Goal: Task Accomplishment & Management: Manage account settings

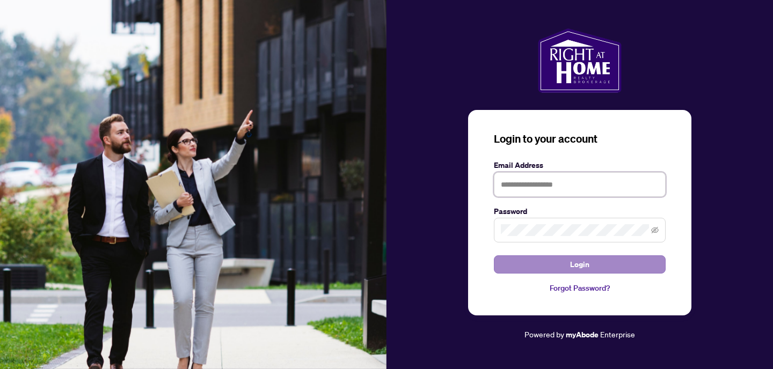
type input "**********"
click at [577, 269] on span "Login" at bounding box center [579, 264] width 19 height 17
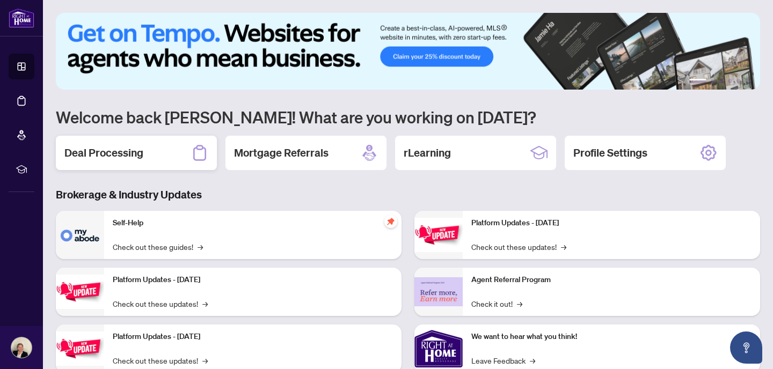
click at [107, 152] on h2 "Deal Processing" at bounding box center [103, 152] width 79 height 15
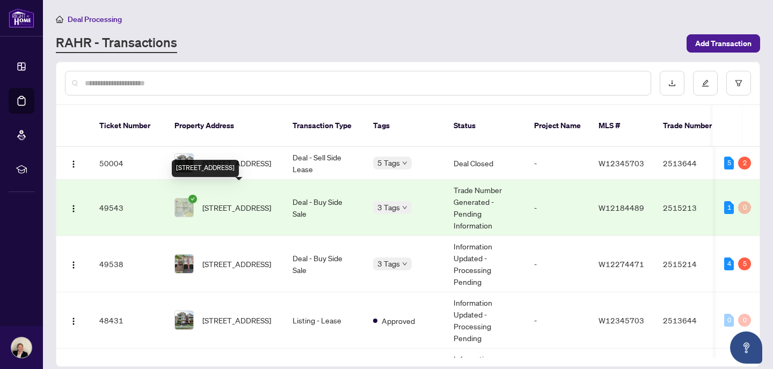
click at [228, 202] on span "[STREET_ADDRESS]" at bounding box center [236, 208] width 69 height 12
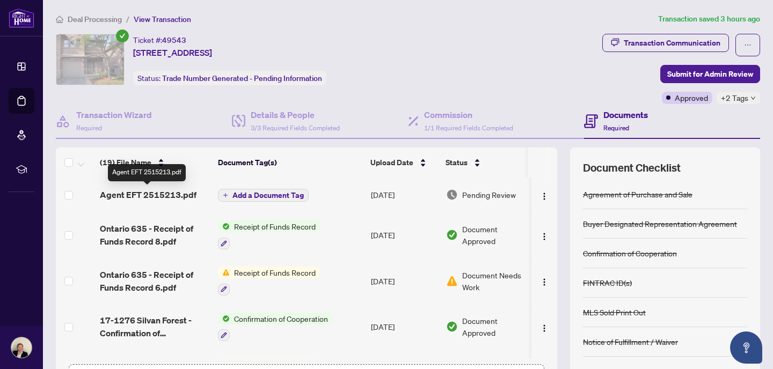
click at [168, 197] on span "Agent EFT 2515213.pdf" at bounding box center [148, 194] width 97 height 13
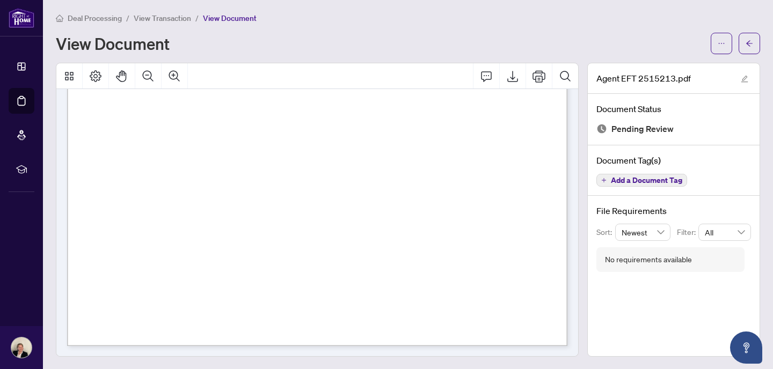
scroll to position [401, 0]
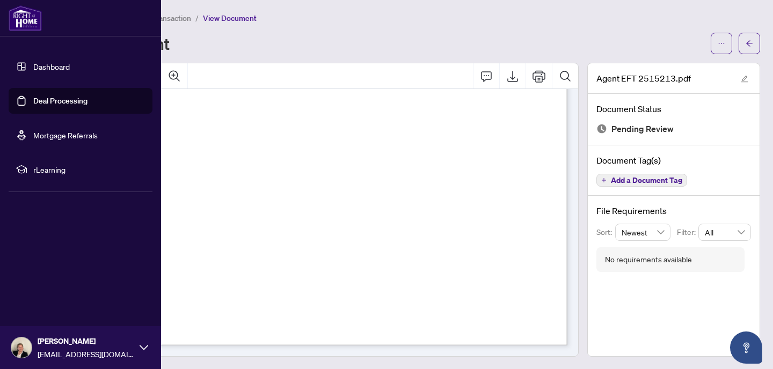
click at [33, 99] on link "Deal Processing" at bounding box center [60, 101] width 54 height 10
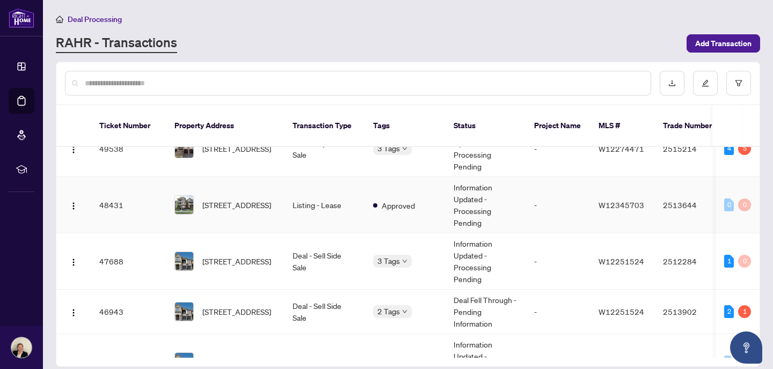
scroll to position [118, 0]
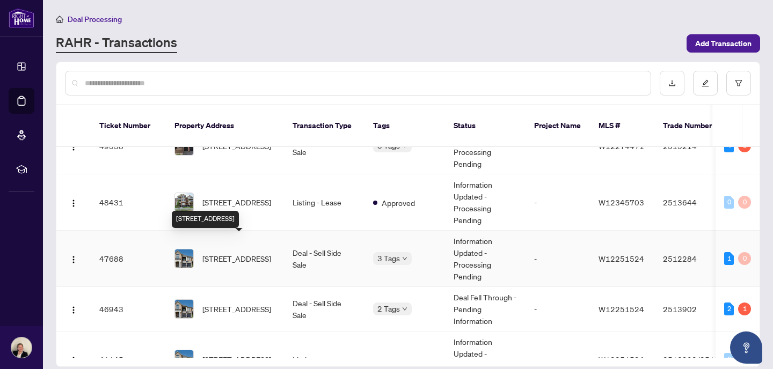
click at [240, 253] on span "[STREET_ADDRESS]" at bounding box center [236, 259] width 69 height 12
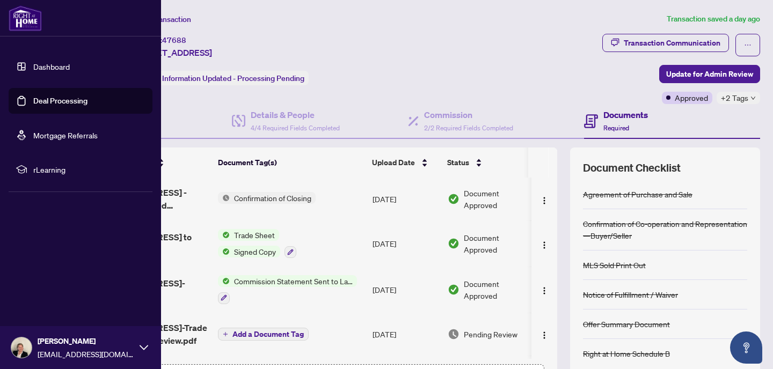
click at [33, 100] on link "Deal Processing" at bounding box center [60, 101] width 54 height 10
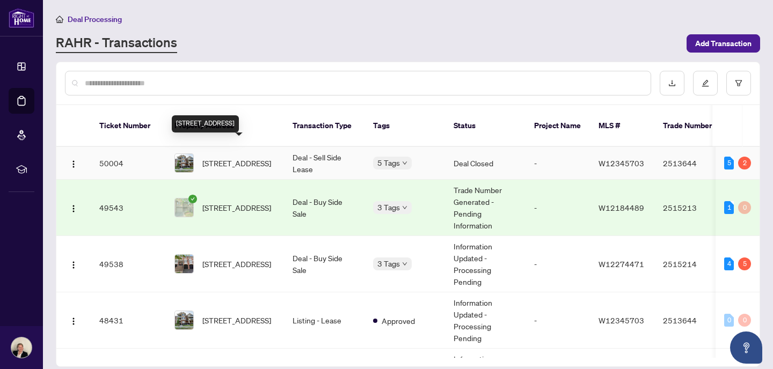
click at [225, 157] on span "[STREET_ADDRESS]" at bounding box center [236, 163] width 69 height 12
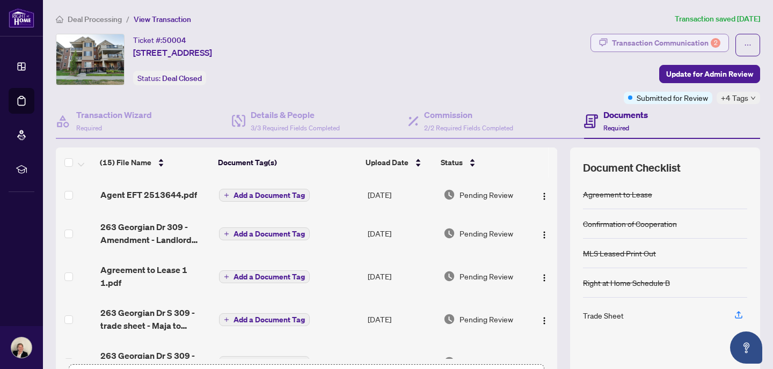
click at [657, 45] on div "Transaction Communication 2" at bounding box center [666, 42] width 108 height 17
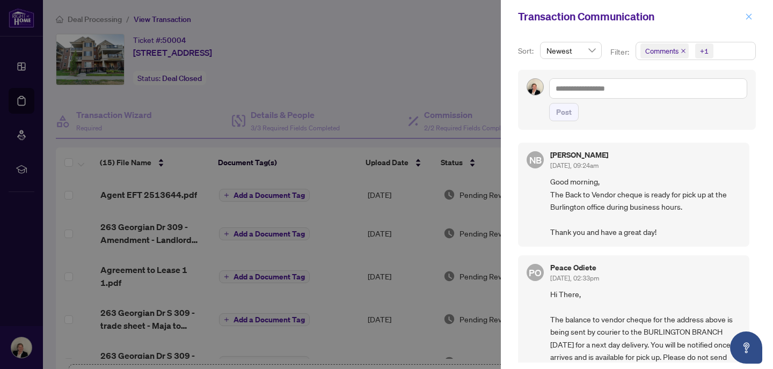
click at [750, 18] on icon "close" at bounding box center [749, 17] width 8 height 8
